Goal: Check status

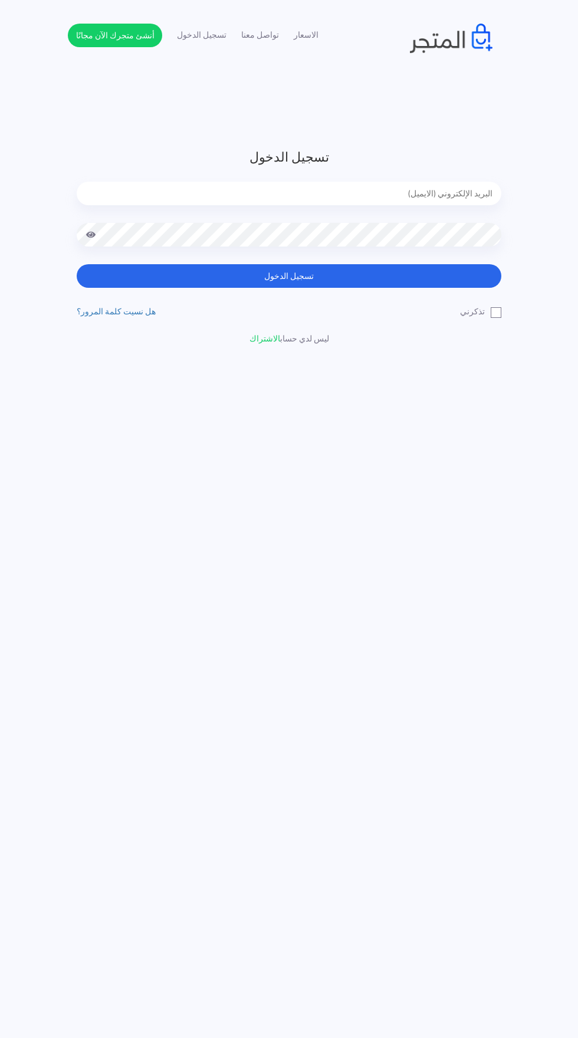
click at [414, 190] on input "email" at bounding box center [289, 194] width 424 height 24
type input "noha_mae86@yahoo.com"
click at [77, 264] on button "تسجيل الدخول" at bounding box center [289, 276] width 424 height 24
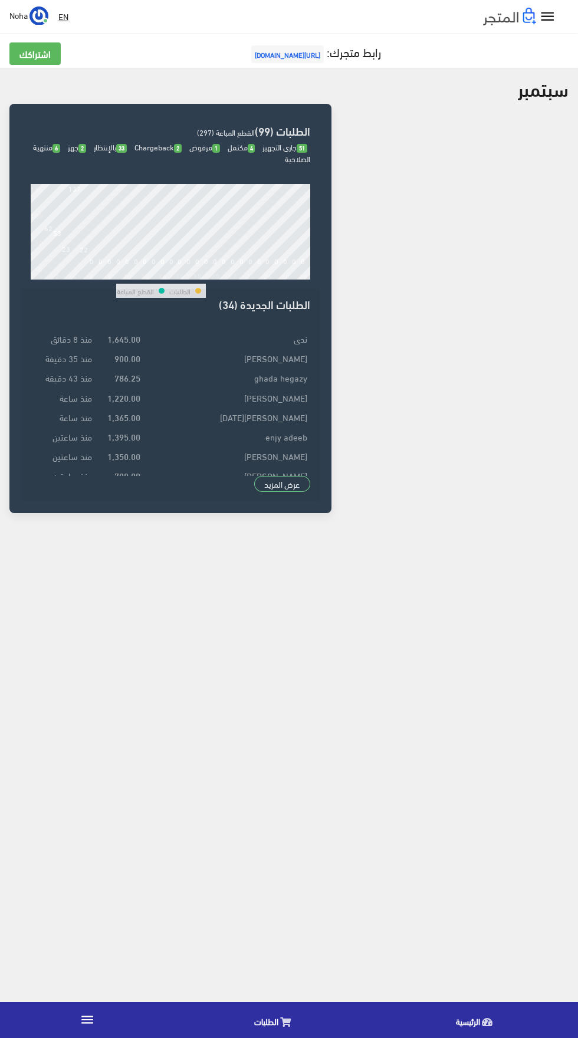
click at [280, 1026] on icon at bounding box center [285, 1021] width 11 height 9
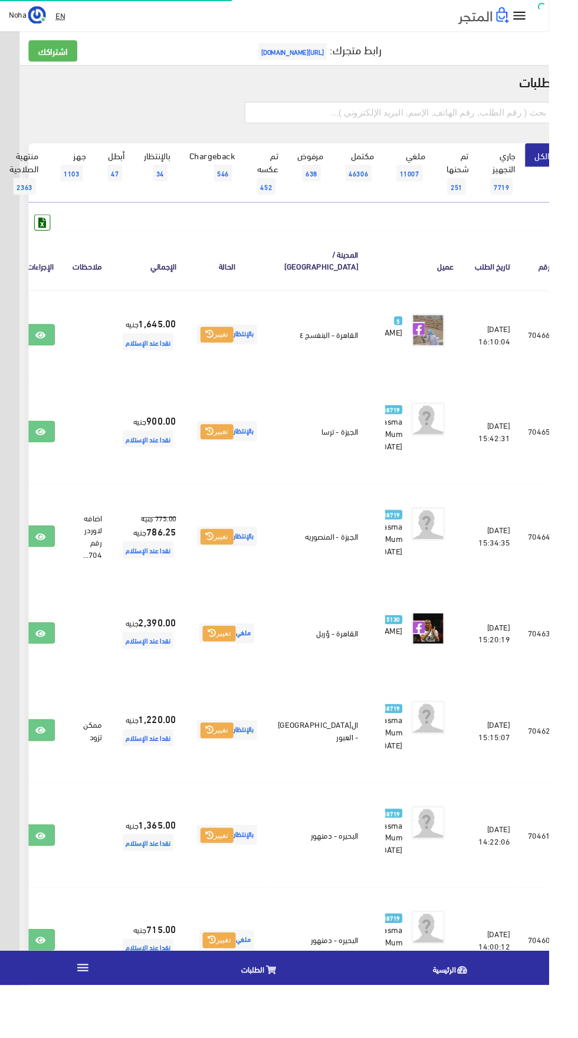
scroll to position [0, -31]
click at [58, 354] on link at bounding box center [42, 352] width 31 height 22
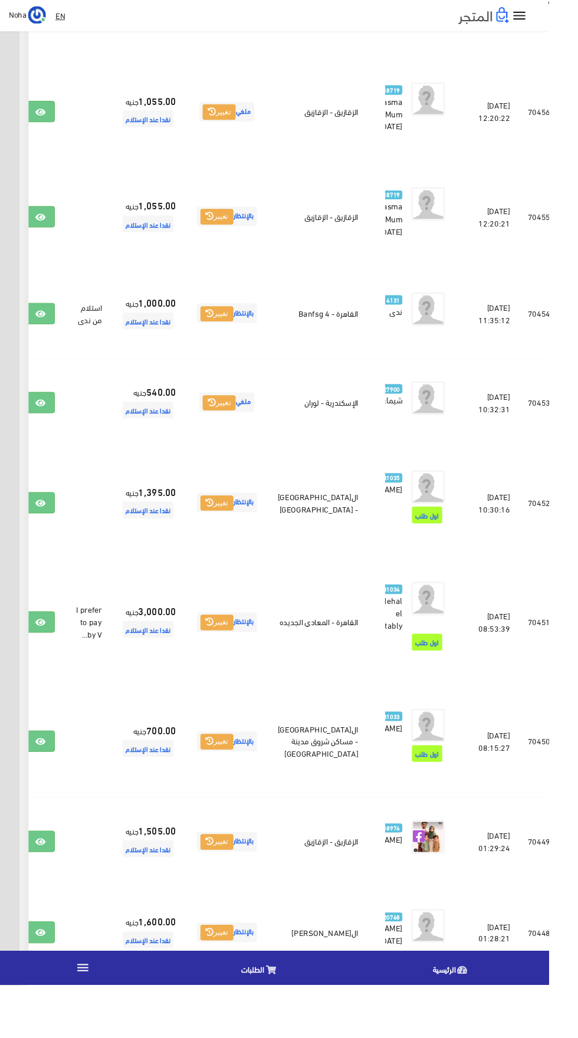
scroll to position [1298, -31]
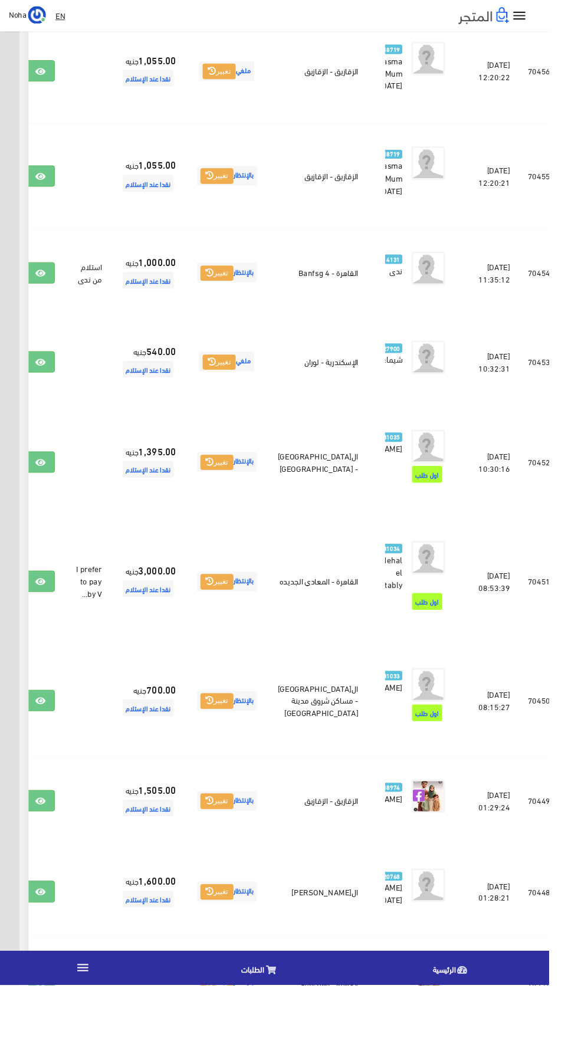
scroll to position [1382, -31]
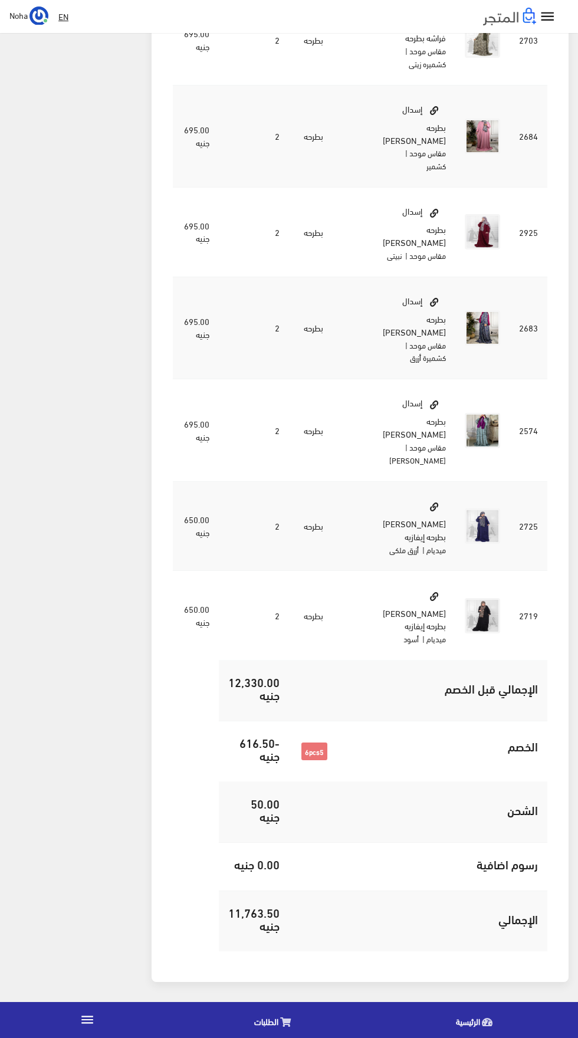
scroll to position [1154, 0]
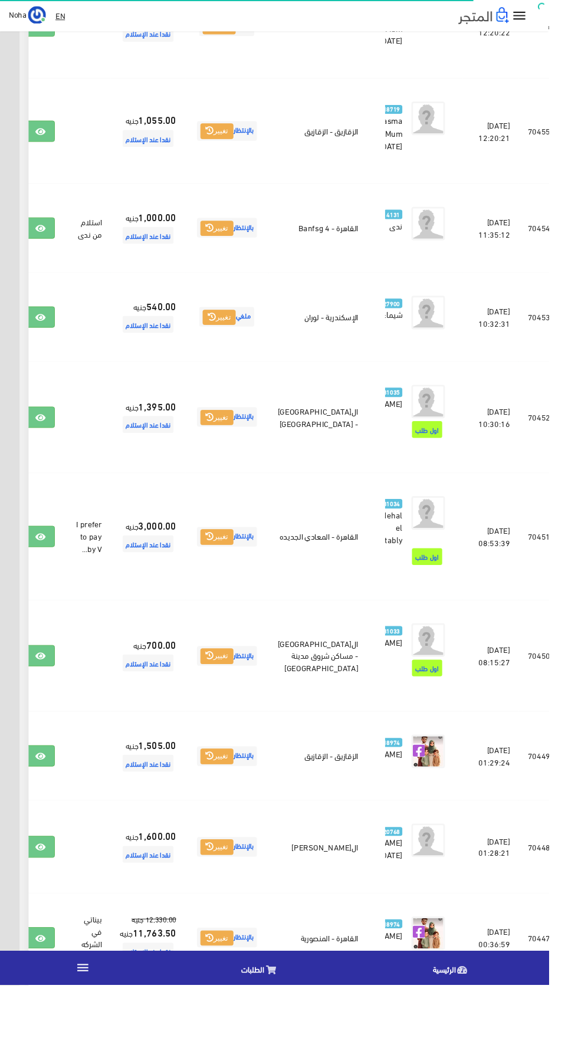
scroll to position [1501, -31]
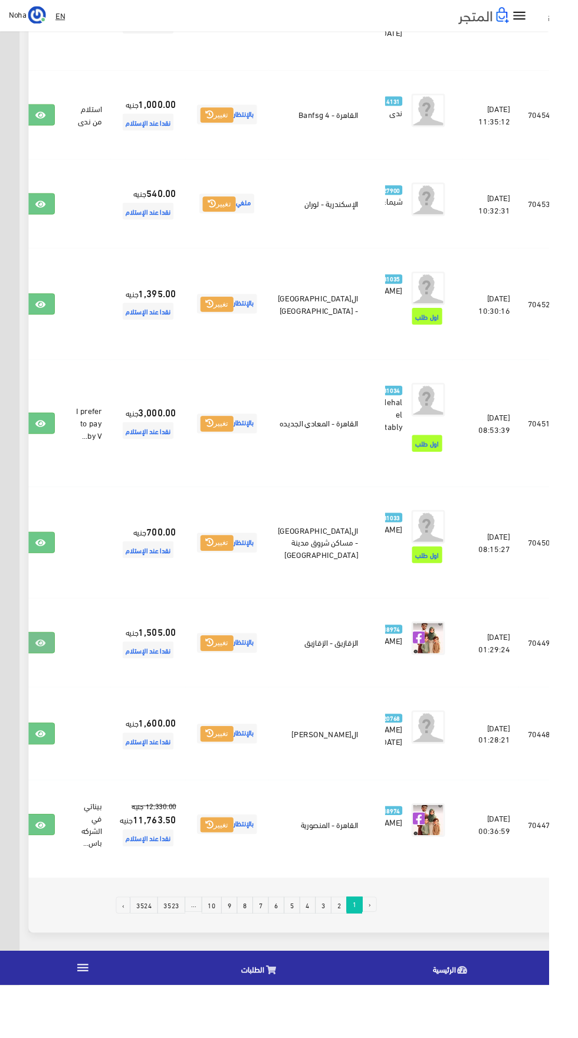
click at [48, 682] on icon at bounding box center [42, 677] width 11 height 9
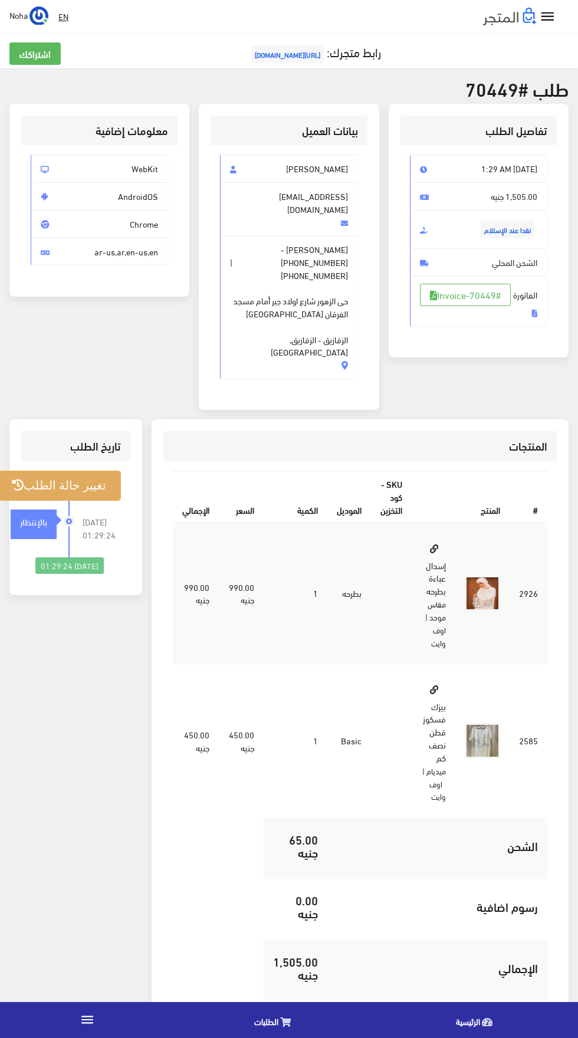
click at [92, 470] on button "تغيير حالة الطلب" at bounding box center [59, 485] width 124 height 30
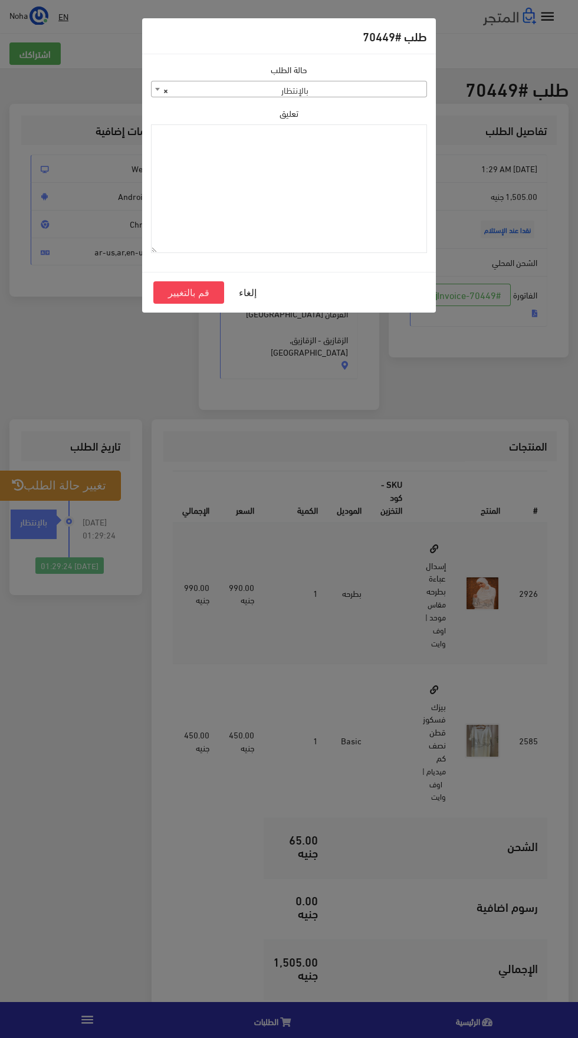
click at [252, 93] on span "× بالإنتظار" at bounding box center [289, 89] width 275 height 17
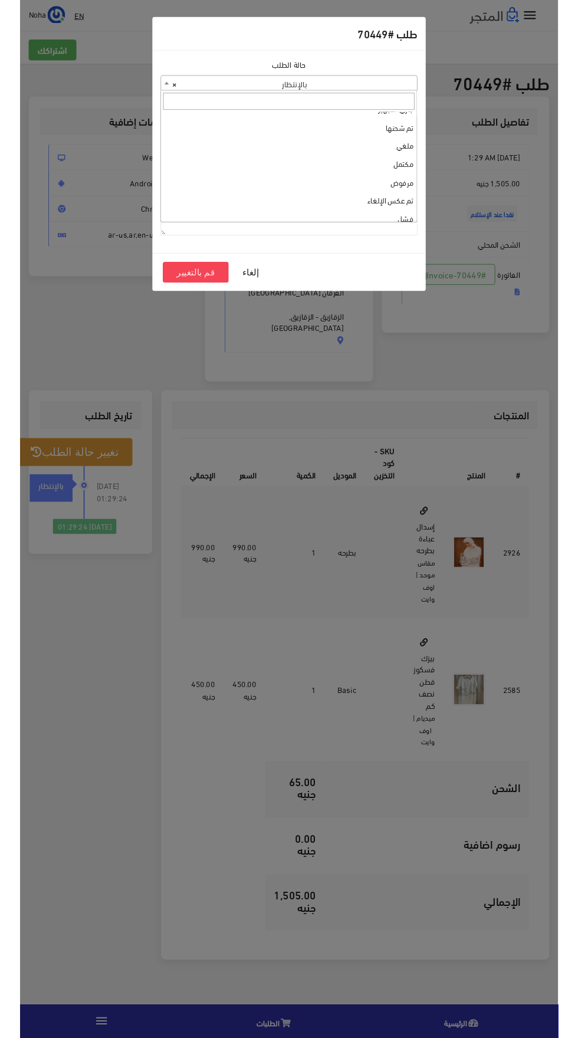
scroll to position [13, 0]
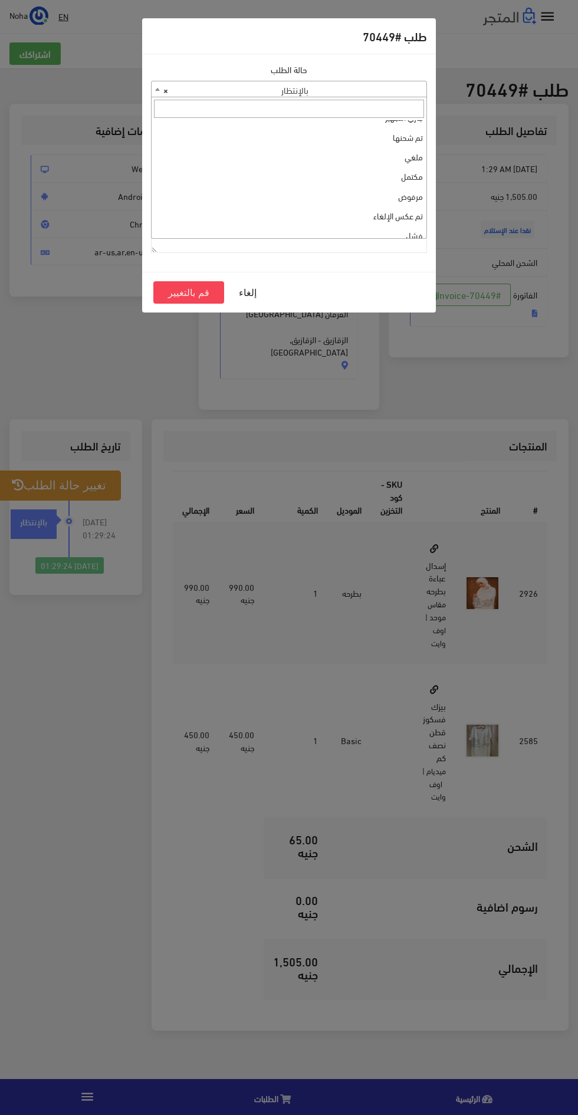
select select "3"
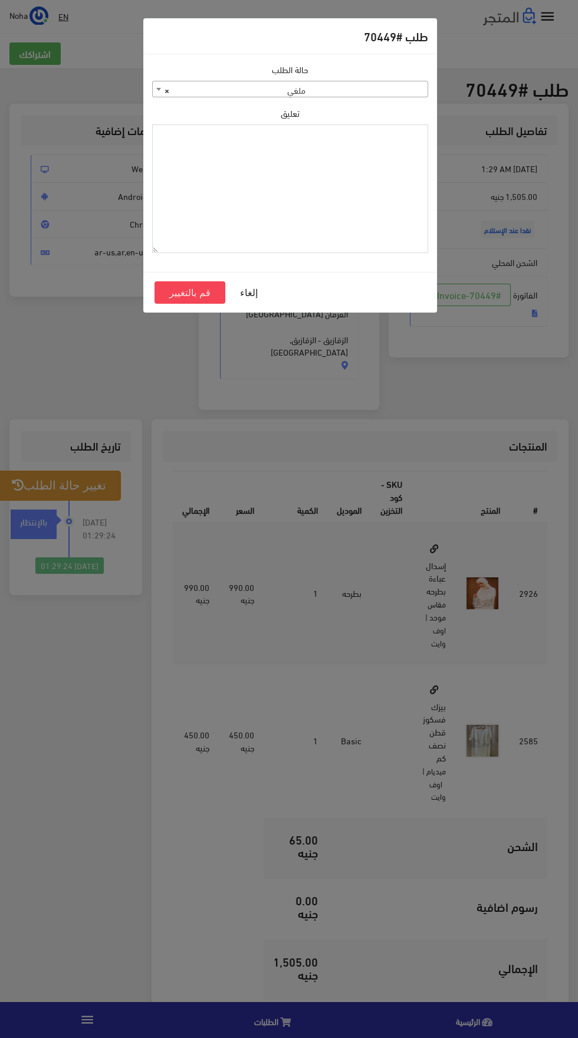
click at [167, 249] on textarea "تعليق" at bounding box center [290, 188] width 276 height 129
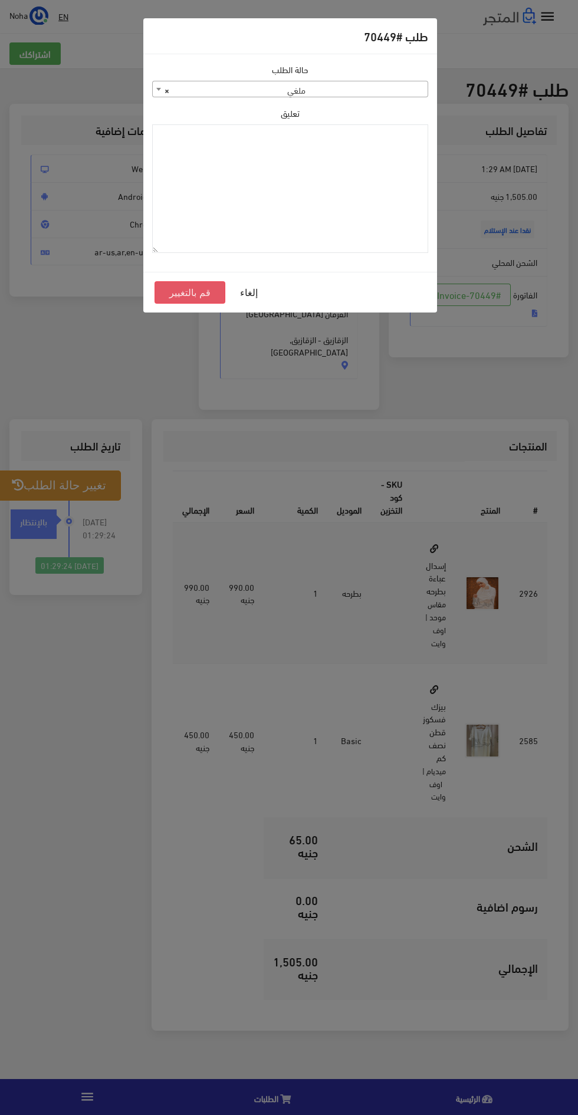
click at [184, 295] on button "قم بالتغيير" at bounding box center [189, 292] width 71 height 22
